Goal: Find specific page/section: Find specific page/section

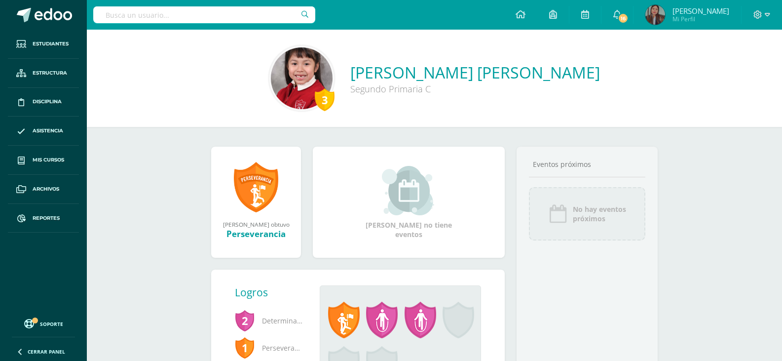
click at [203, 14] on input "text" at bounding box center [204, 14] width 222 height 17
type input "María Fernanda Castillo Ariza"
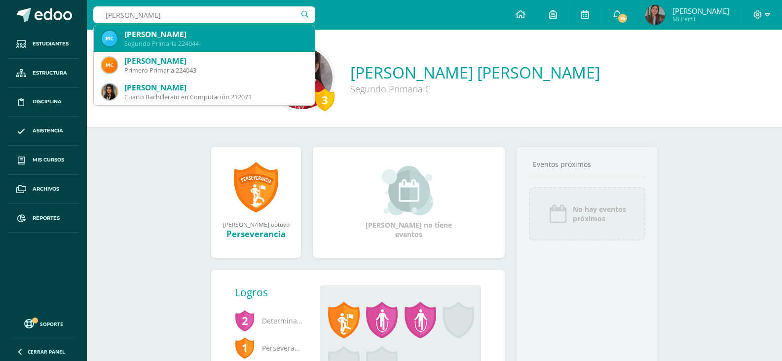
click at [214, 36] on div "Maria Fernanda Castillo Ariza" at bounding box center [215, 34] width 183 height 10
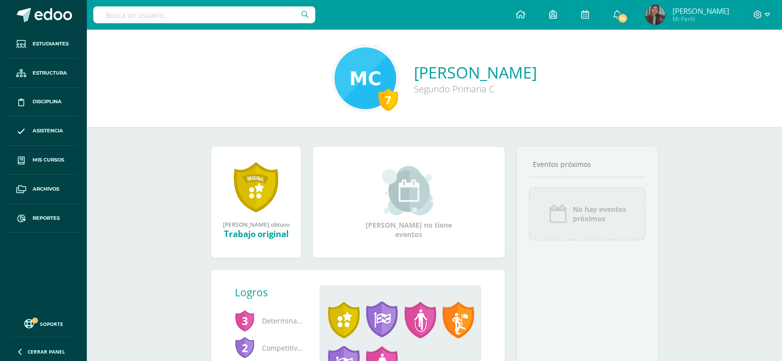
click at [256, 20] on input "text" at bounding box center [204, 14] width 222 height 17
paste input "Ana Valeria Ajcip Joaquin"
type input "Ana Valeria Ajcip Joaquin"
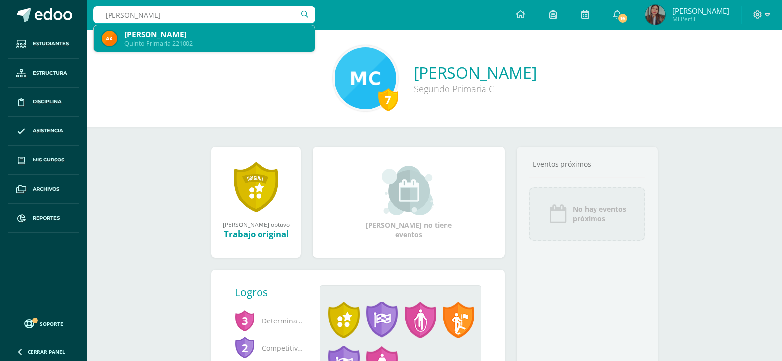
click at [232, 40] on div "Quinto Primaria 221002" at bounding box center [215, 43] width 183 height 8
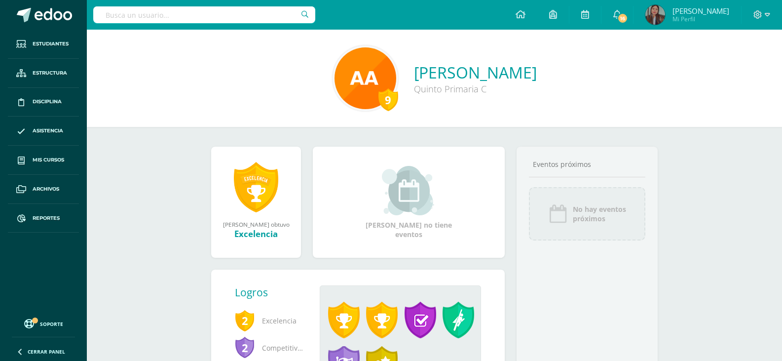
click at [253, 13] on input "text" at bounding box center [204, 14] width 222 height 17
paste input "Ana Valeria Ajcip Joaquin"
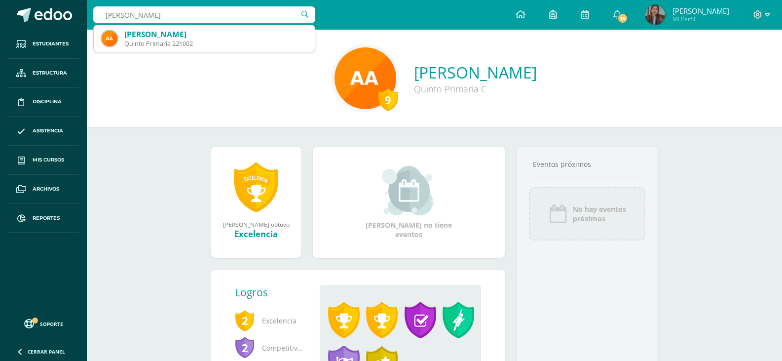
type input "Ana Valeria Ajcip Joaquin"
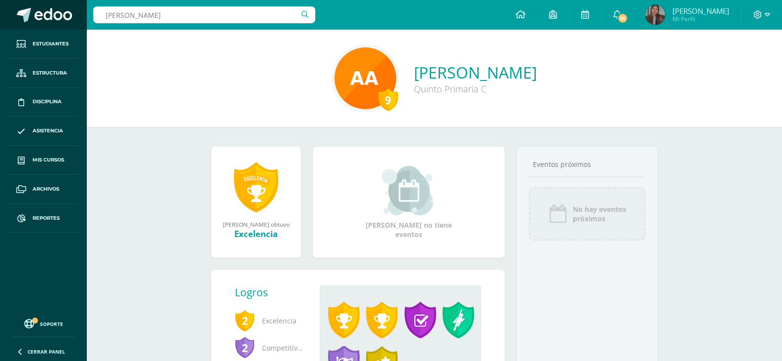
drag, startPoint x: 230, startPoint y: 19, endPoint x: 57, endPoint y: 15, distance: 172.8
click at [57, 15] on body "Estudiantes Estructura Disciplina Asistencia Mis cursos Archivos Reportes Sopor…" at bounding box center [391, 222] width 782 height 444
paste input "Amelia Isabel Ajcip Joaquin"
type input "Amelia Isabel Ajcip Joaquin"
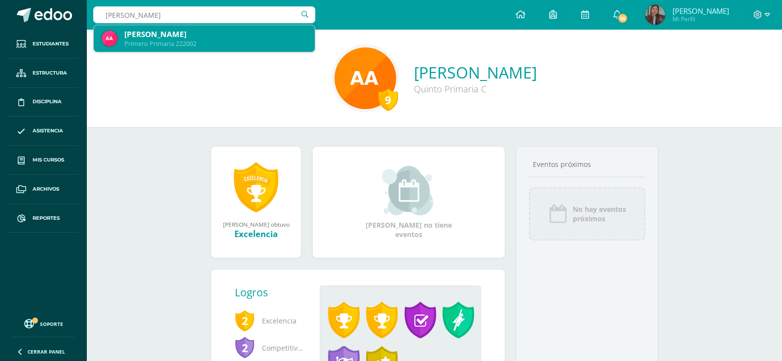
click at [172, 42] on div "Primero Primaria 222002" at bounding box center [215, 43] width 183 height 8
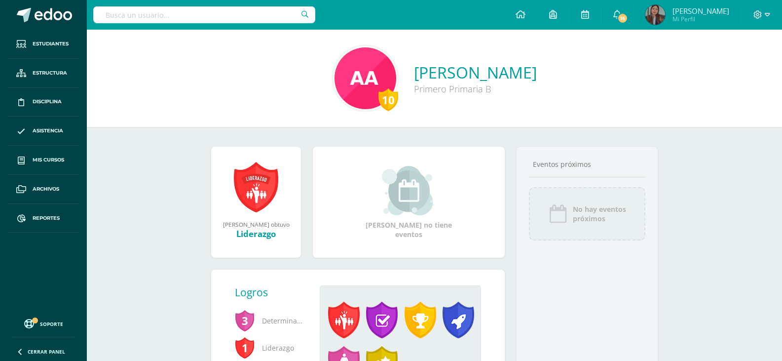
click at [187, 12] on input "text" at bounding box center [204, 14] width 222 height 17
type input "Emma Ruano"
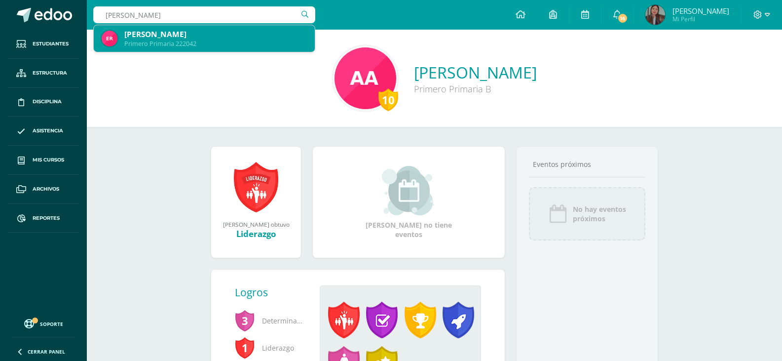
click at [190, 42] on div "Primero Primaria 222042" at bounding box center [215, 43] width 183 height 8
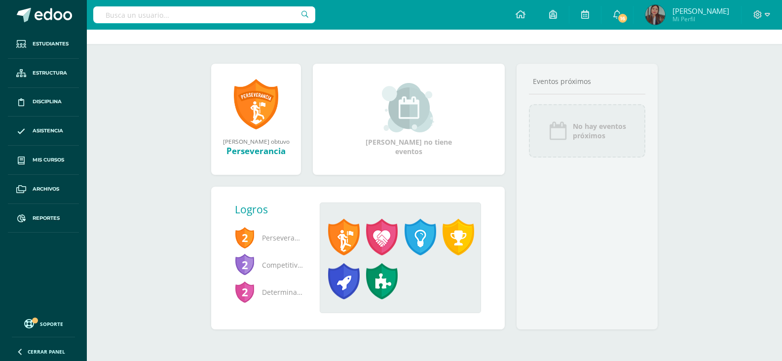
scroll to position [1, 0]
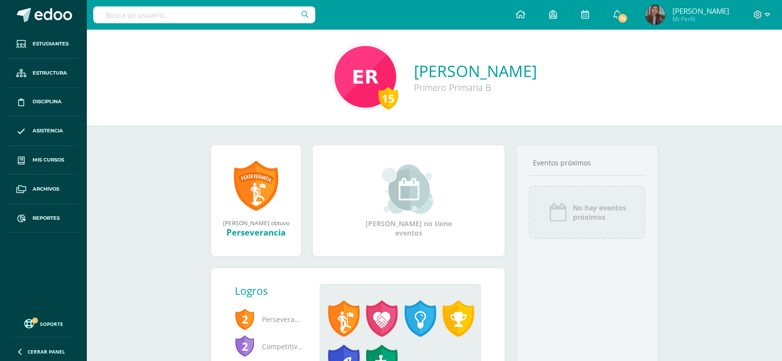
click at [282, 19] on input "text" at bounding box center [204, 14] width 222 height 17
paste input "Fernanda Valentina Lopez Celis"
type input "Fernanda Valentina Lopez Celis"
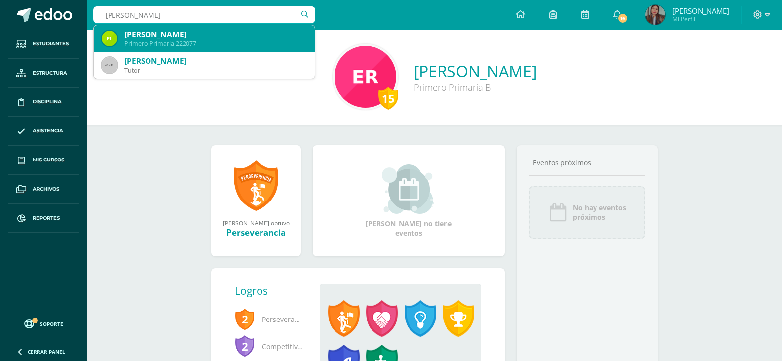
click at [268, 38] on div "[PERSON_NAME]" at bounding box center [215, 34] width 183 height 10
